Goal: Ask a question

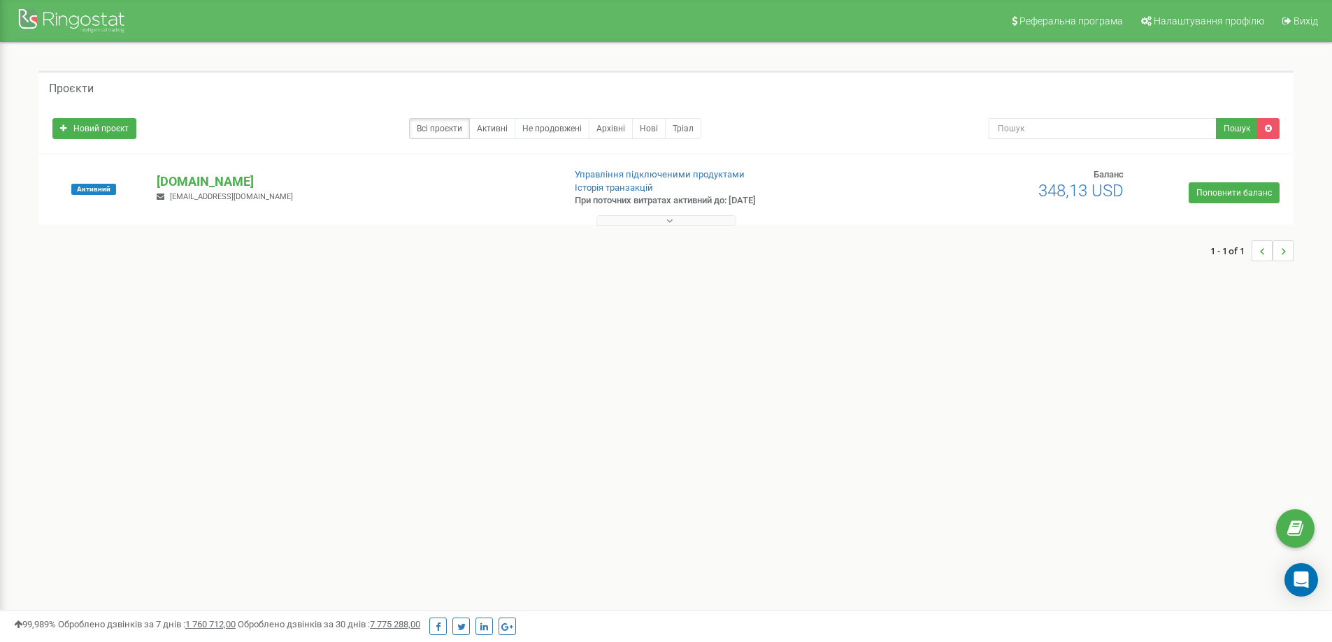
click at [192, 167] on div "Активний [DOMAIN_NAME] [EMAIL_ADDRESS][DOMAIN_NAME] Управління підключеними про…" at bounding box center [665, 189] width 1255 height 71
click at [191, 171] on div "Активний [DOMAIN_NAME] [EMAIL_ADDRESS][DOMAIN_NAME] Управління підключеними про…" at bounding box center [666, 196] width 1248 height 56
click at [192, 173] on p "[DOMAIN_NAME]" at bounding box center [354, 182] width 395 height 18
click at [195, 175] on p "[DOMAIN_NAME]" at bounding box center [354, 182] width 395 height 18
click at [215, 173] on p "[DOMAIN_NAME]" at bounding box center [354, 182] width 395 height 18
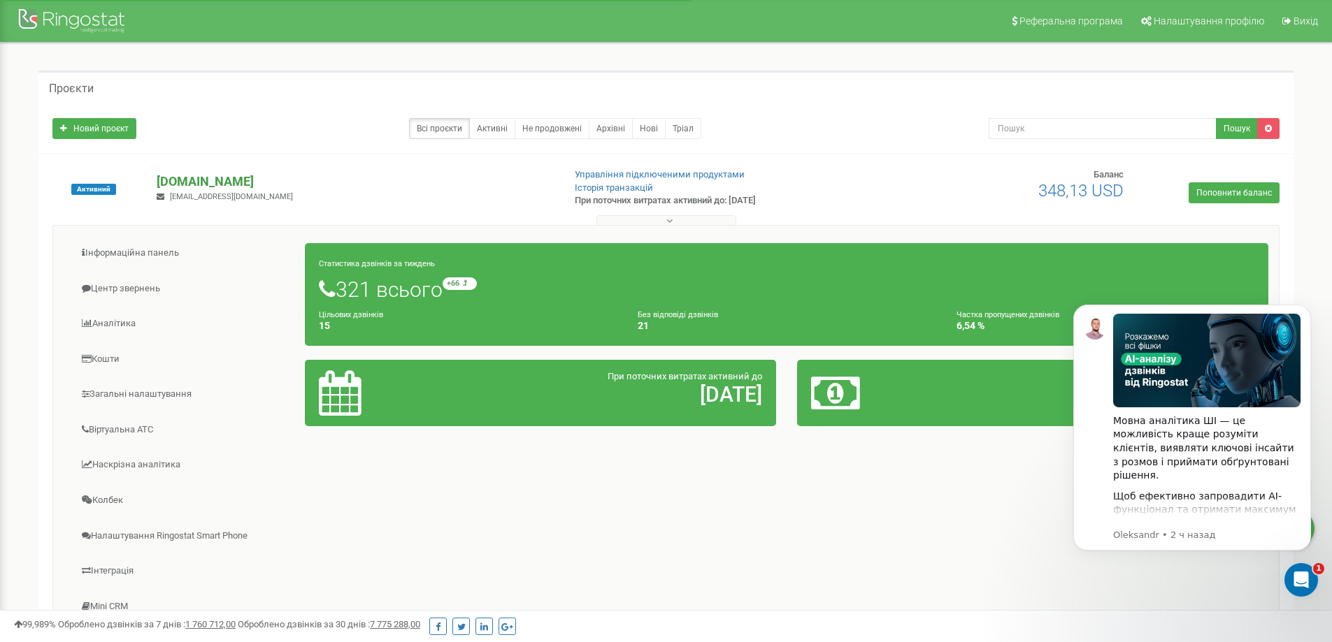
click at [360, 174] on p "[DOMAIN_NAME]" at bounding box center [354, 182] width 395 height 18
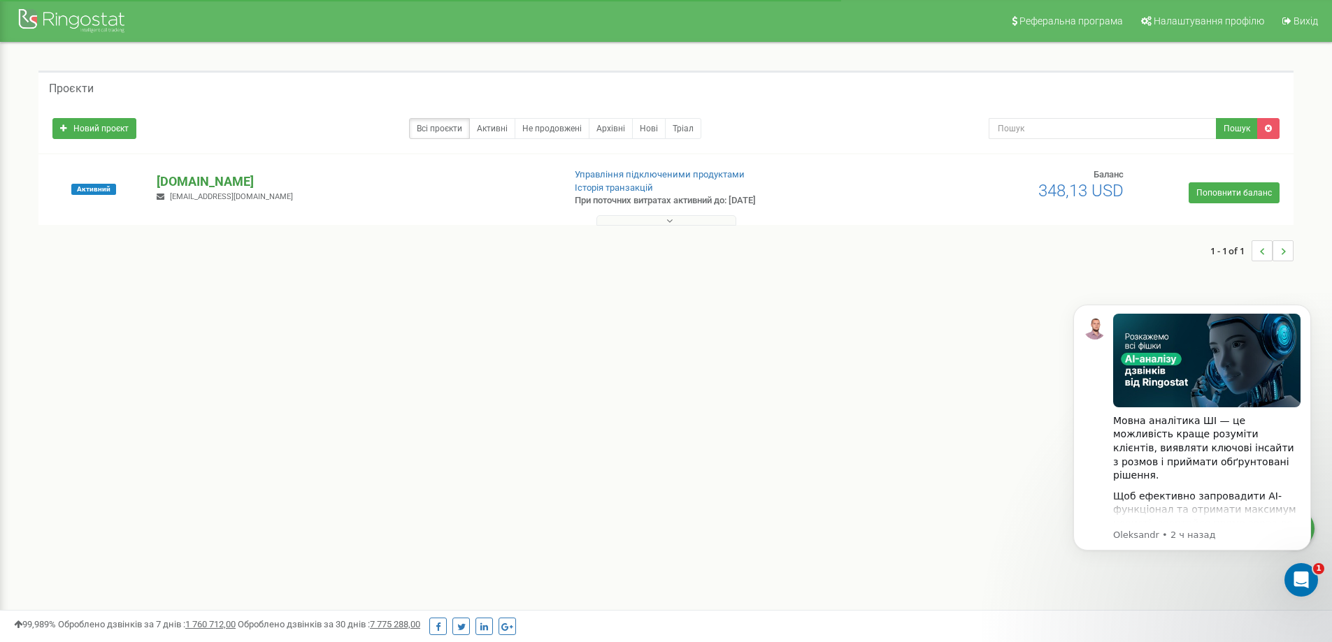
click at [215, 180] on p "[DOMAIN_NAME]" at bounding box center [354, 182] width 395 height 18
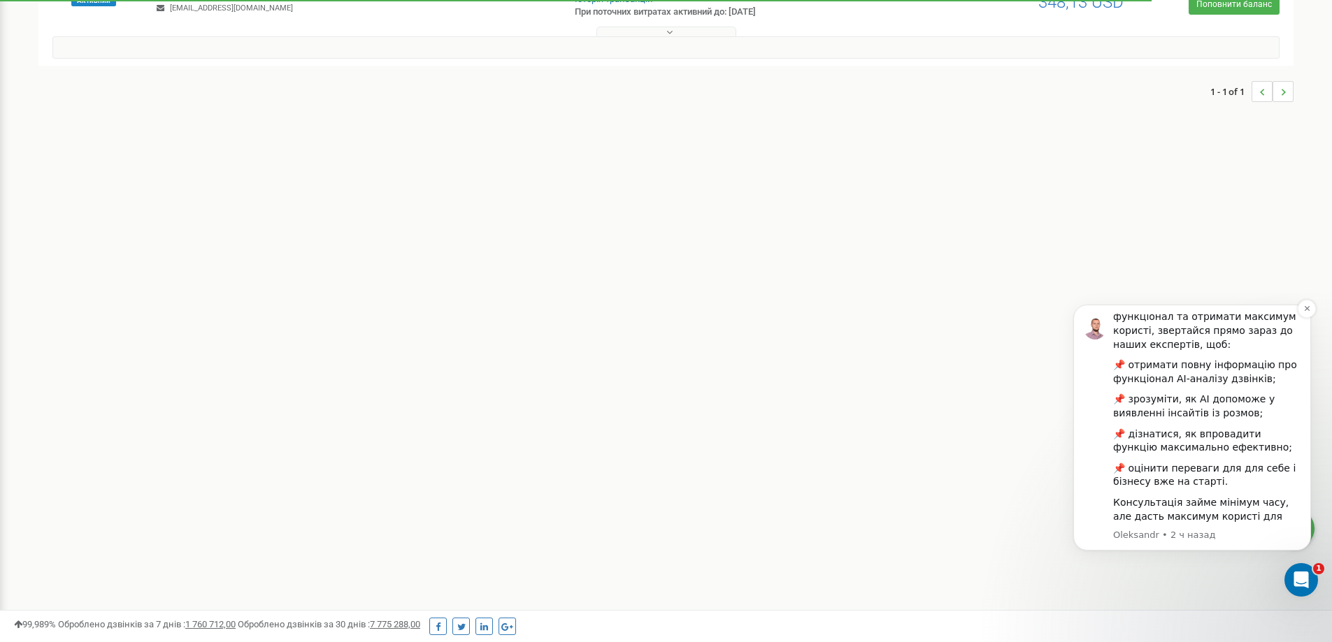
scroll to position [196, 0]
click at [1212, 443] on div "Мовна аналітика ШІ — це можливість краще розуміти клієнтів, виявляти ключові ін…" at bounding box center [1206, 329] width 187 height 417
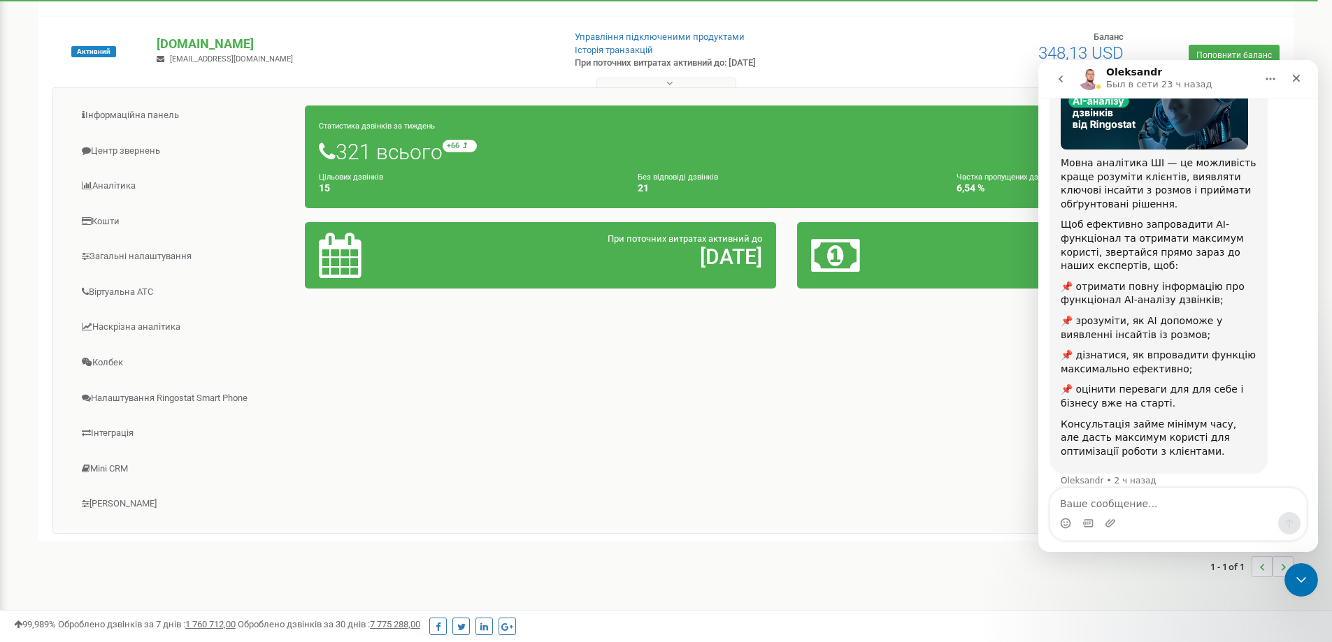
scroll to position [57, 0]
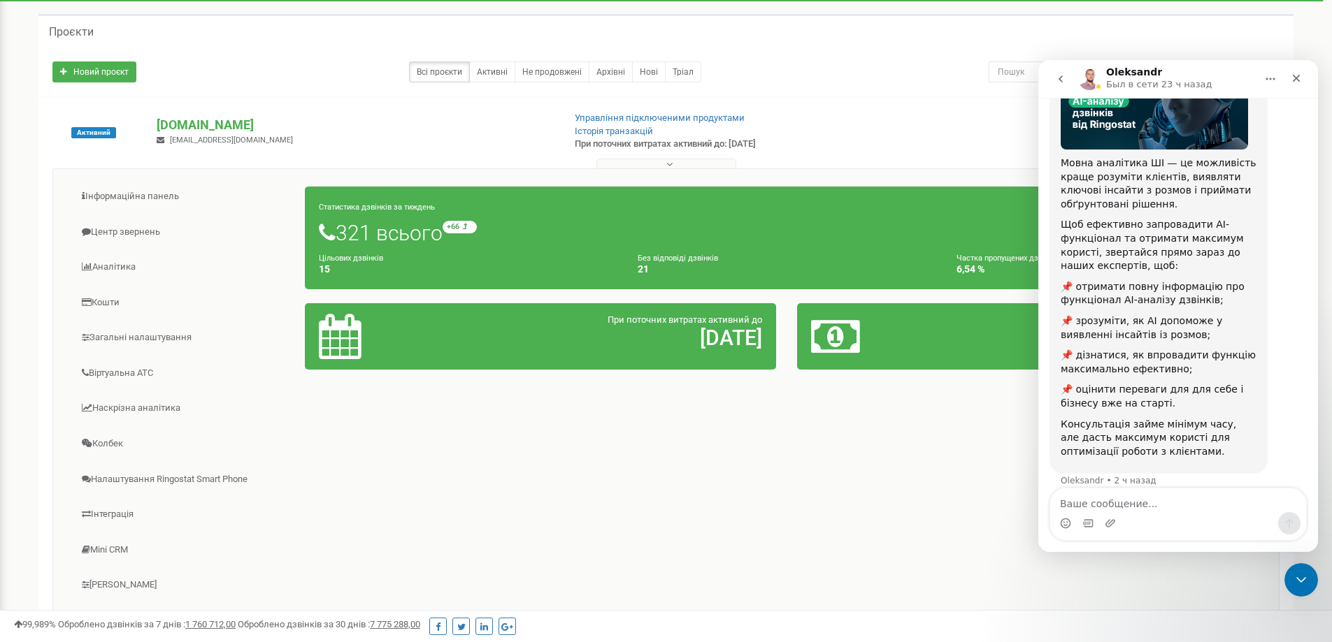
click at [1133, 502] on textarea "Ваше сообщение..." at bounding box center [1178, 501] width 256 height 24
click at [1137, 501] on textarea "Ваше сообщение..." at bounding box center [1178, 501] width 256 height 24
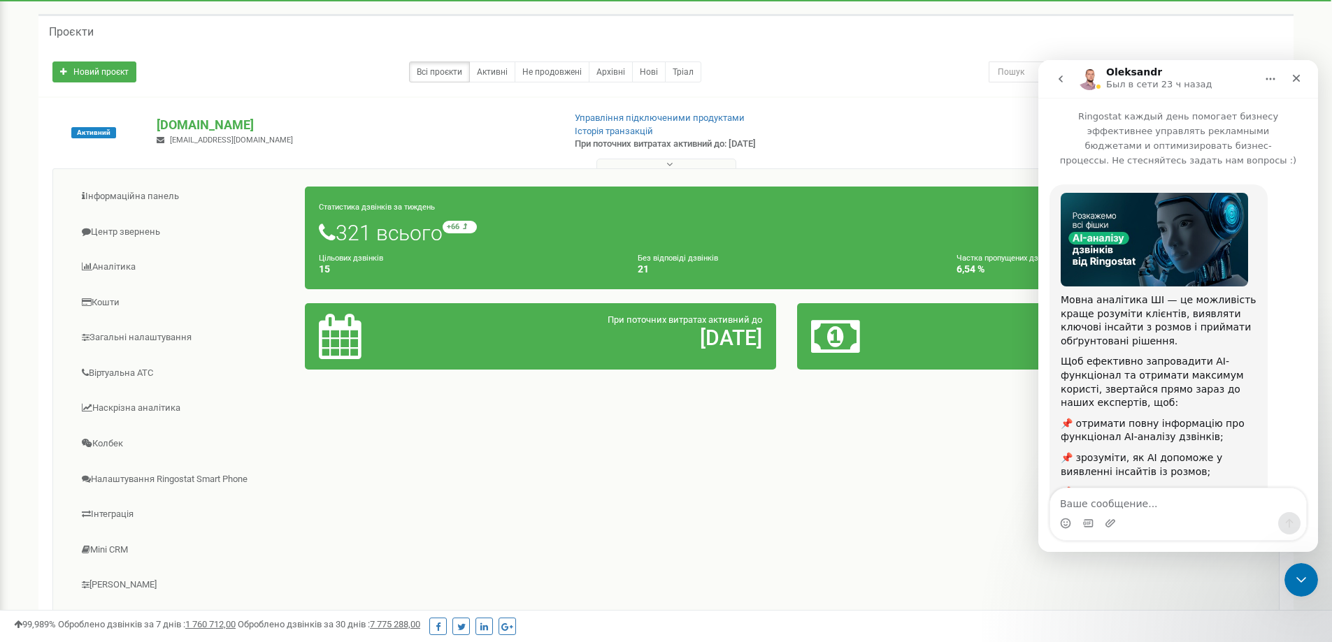
click at [1147, 235] on img "Oleksandr говорит…" at bounding box center [1153, 240] width 187 height 94
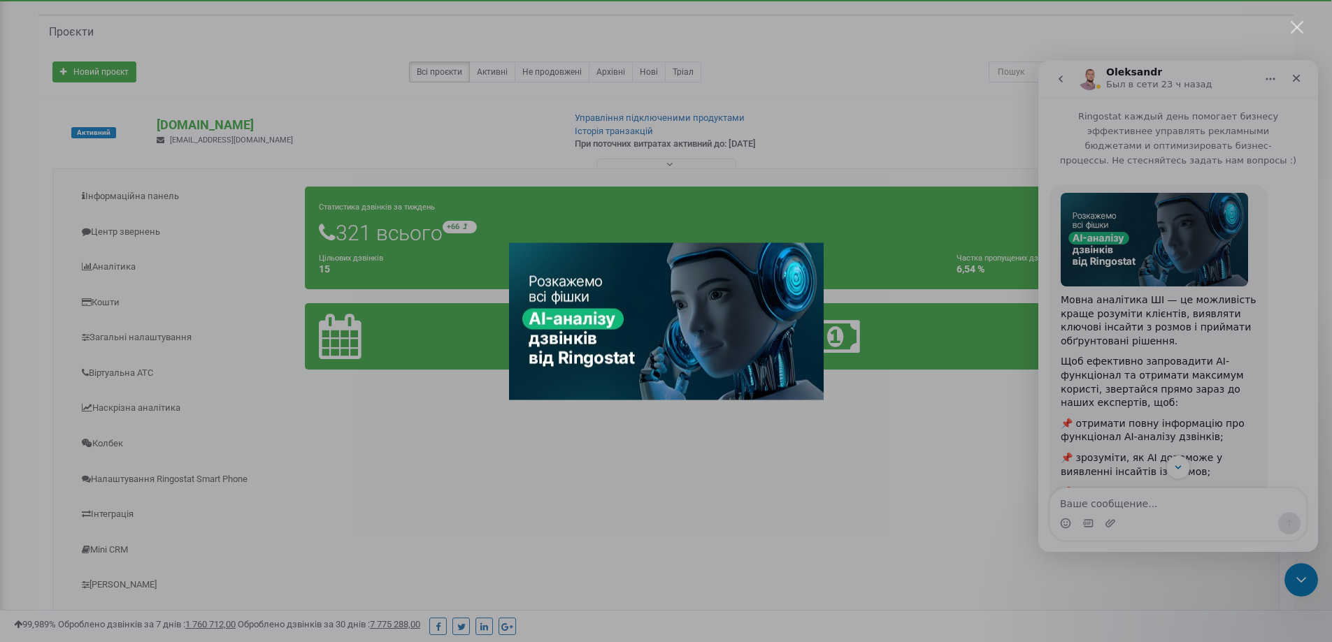
click at [1125, 267] on div "Мессенджер Intercom" at bounding box center [666, 321] width 1332 height 642
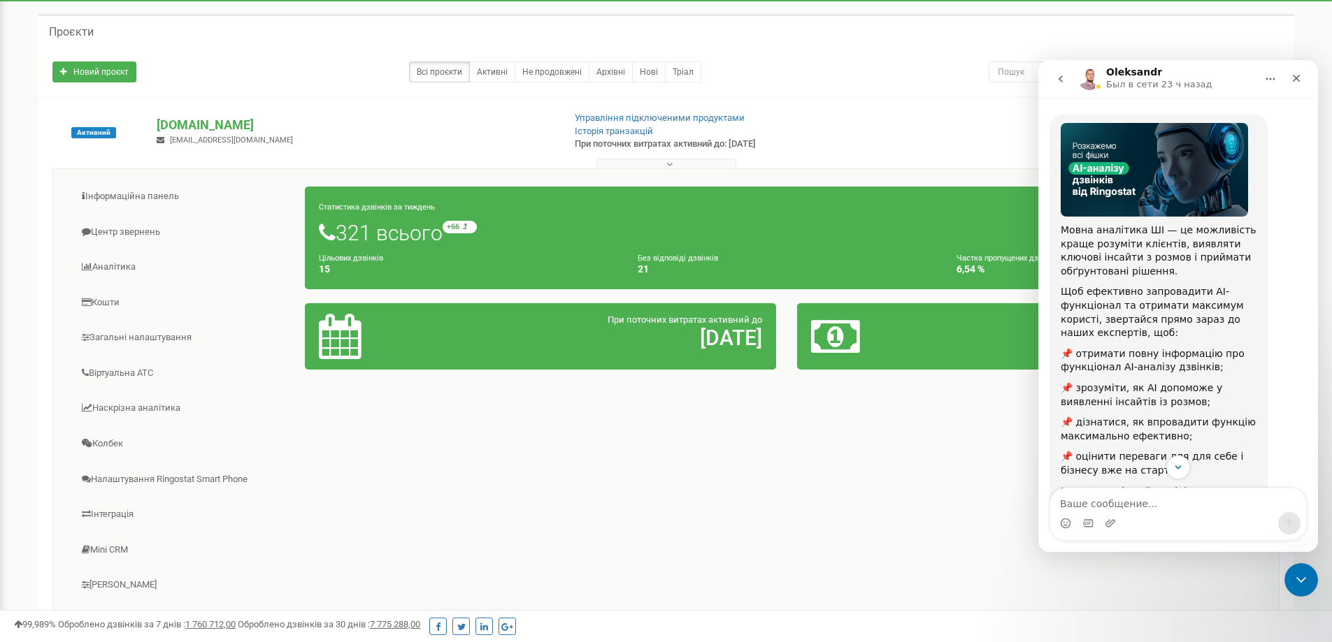
scroll to position [137, 0]
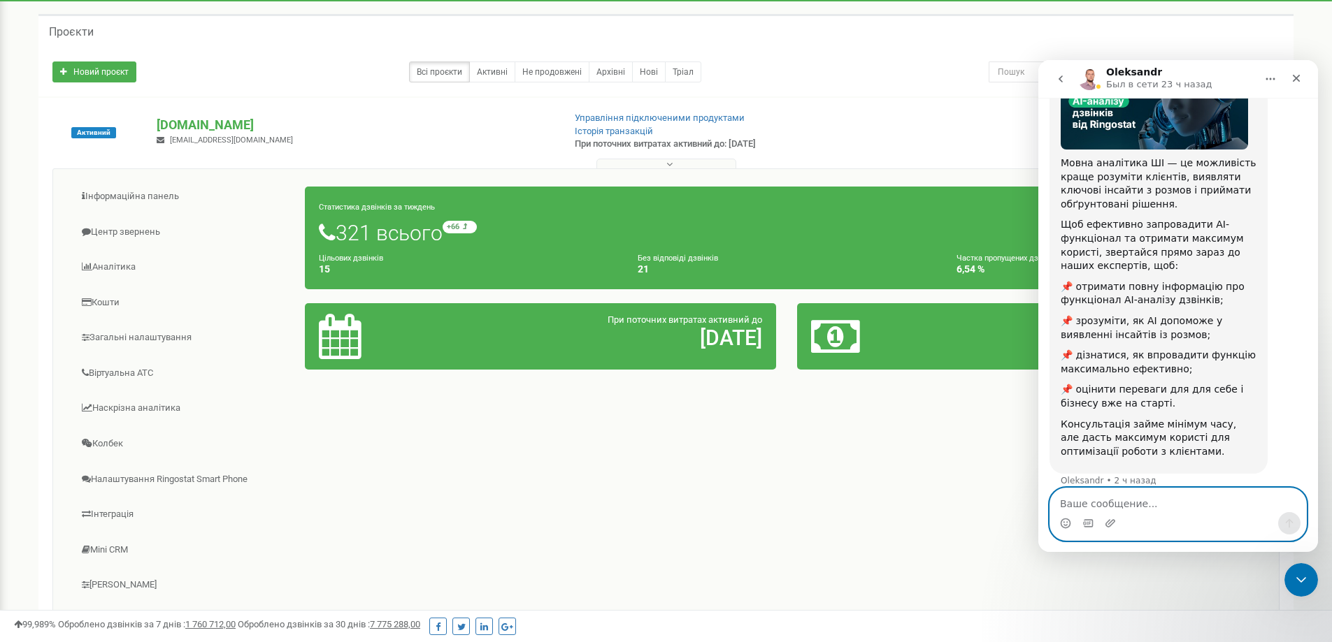
click at [1112, 508] on textarea "Ваше сообщение..." at bounding box center [1178, 501] width 256 height 24
type textarea "Цікаво"
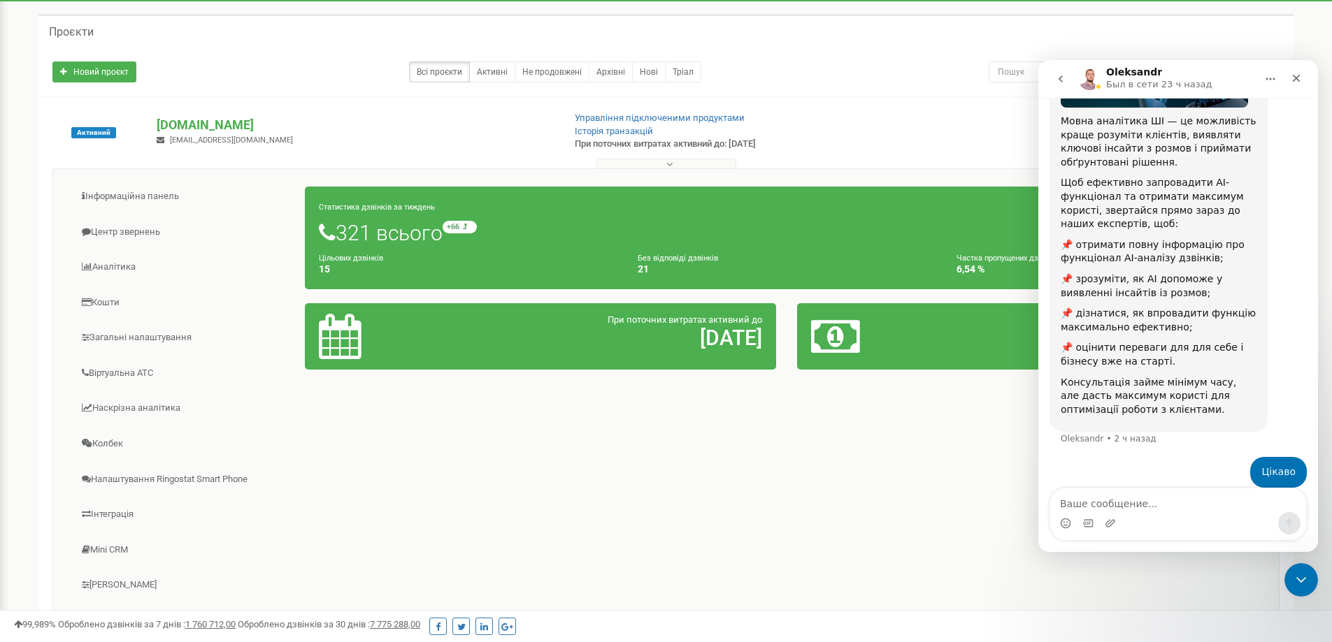
click at [914, 84] on div "Новий проєкт Всі проєкти Активні Не продовжені Архівні [GEOGRAPHIC_DATA] Пошук" at bounding box center [665, 72] width 1255 height 49
click at [1299, 84] on div "Закрыть" at bounding box center [1295, 78] width 25 height 25
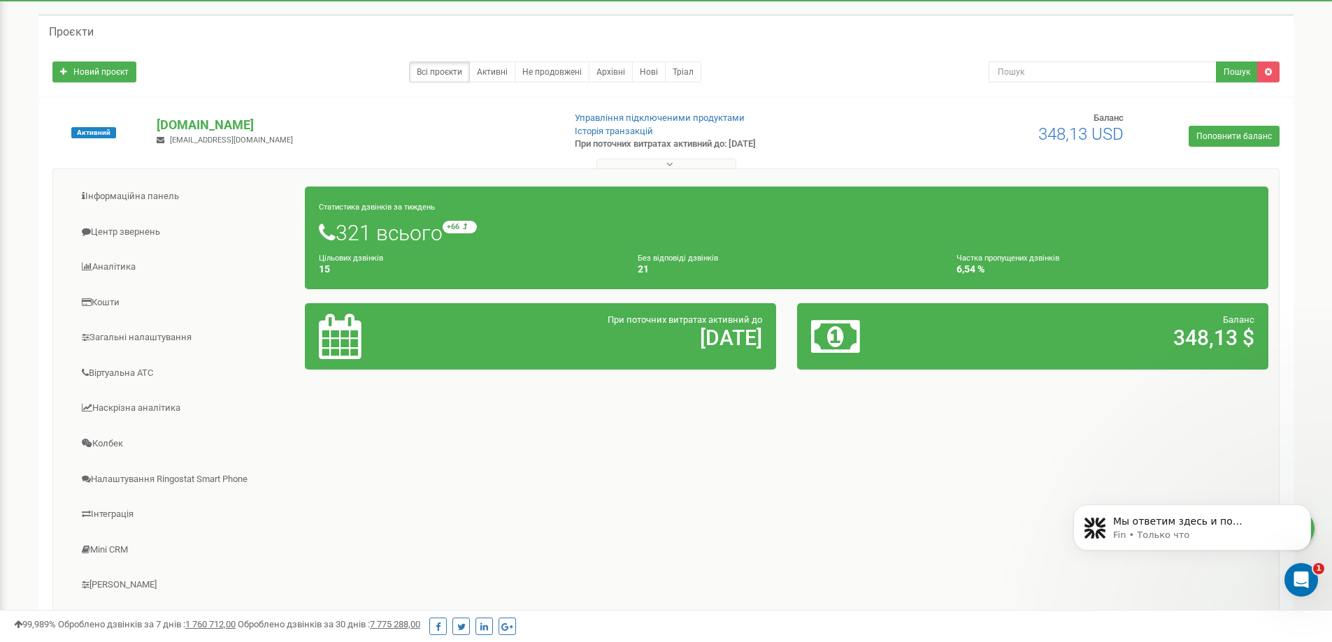
scroll to position [322, 0]
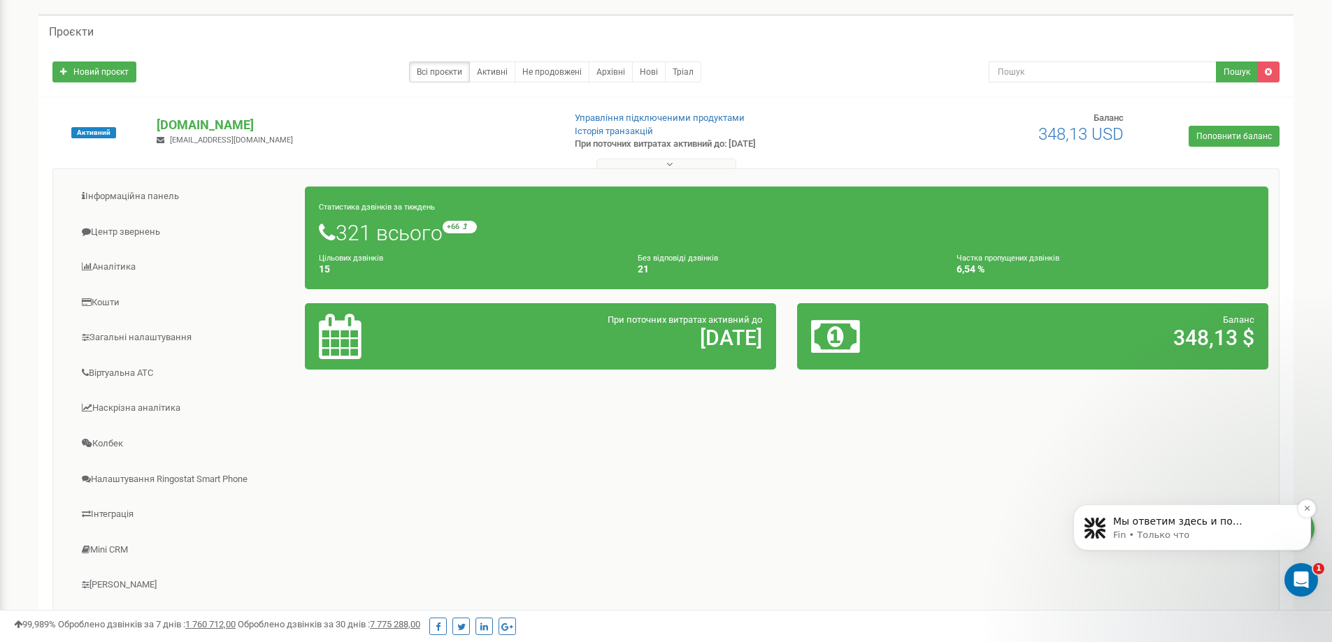
click at [1239, 533] on p "Fin • Только что" at bounding box center [1203, 535] width 180 height 13
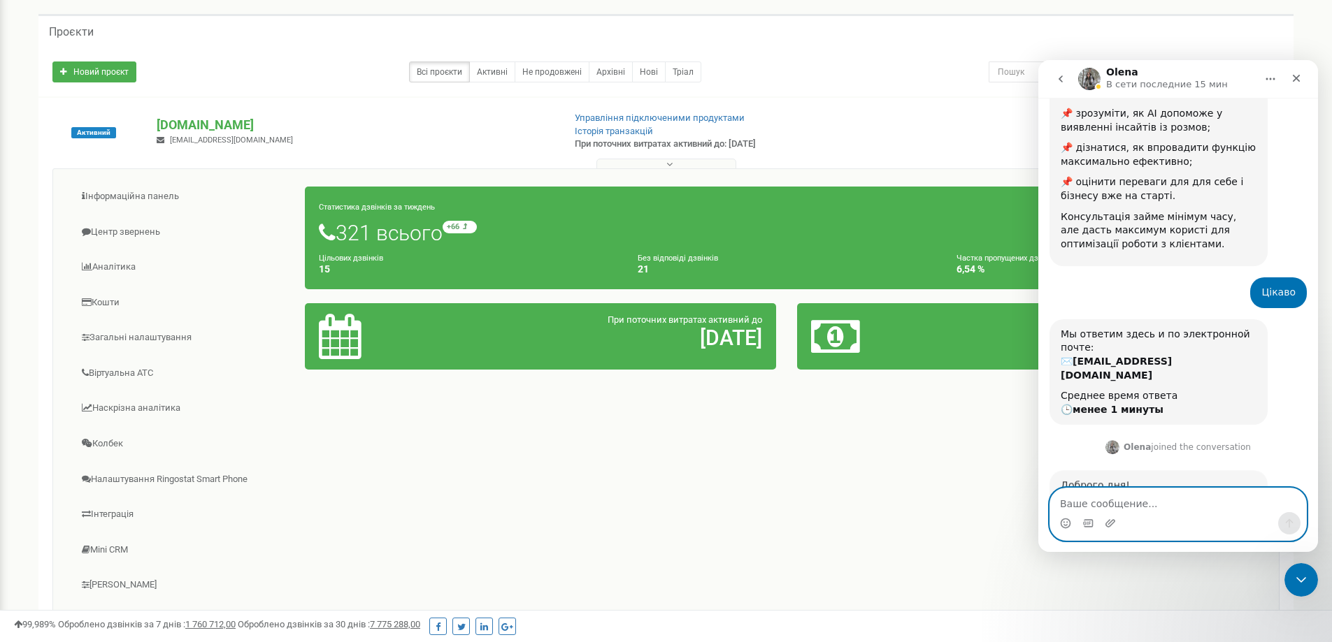
scroll to position [411, 0]
